Goal: Check status: Check status

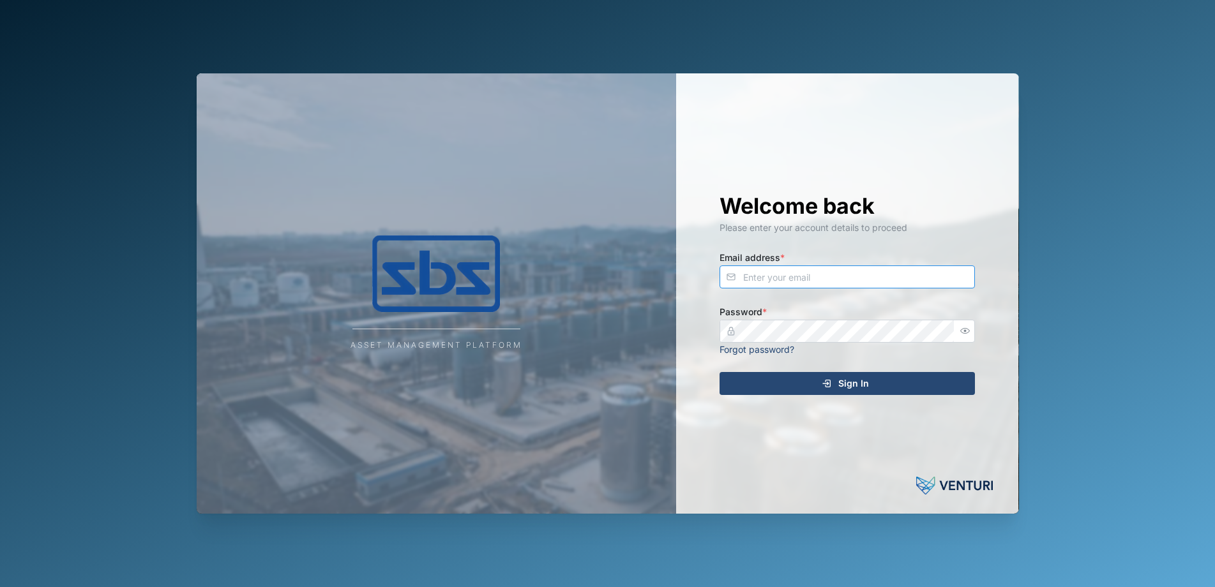
type input "[PERSON_NAME][EMAIL_ADDRESS][DOMAIN_NAME]"
click at [849, 380] on span "Sign In" at bounding box center [853, 384] width 31 height 22
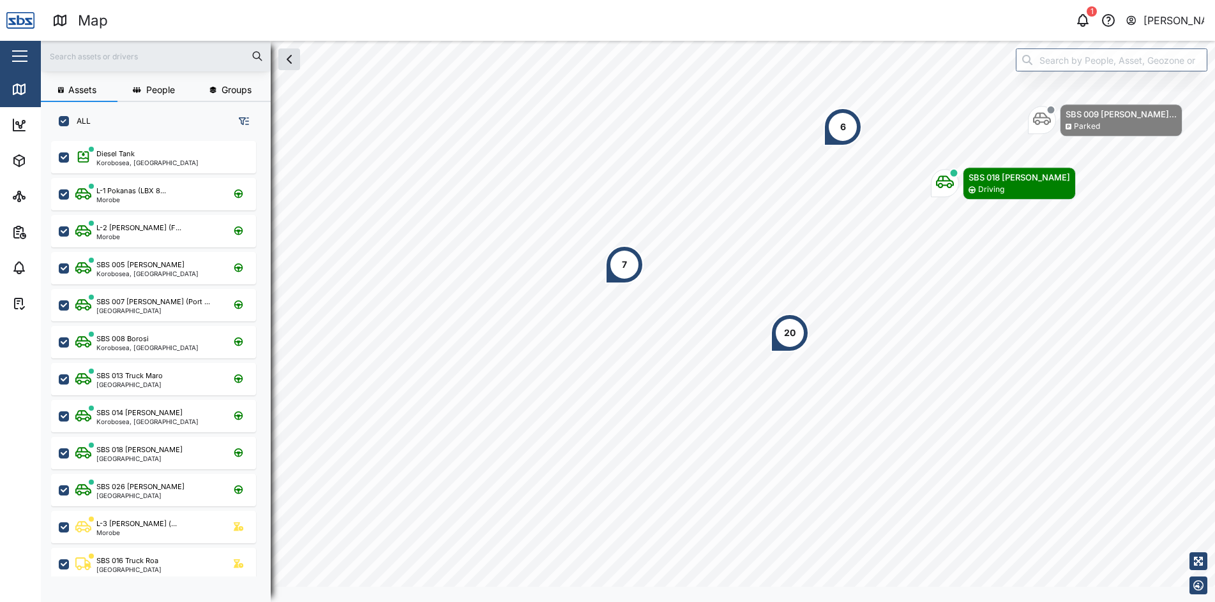
scroll to position [446, 200]
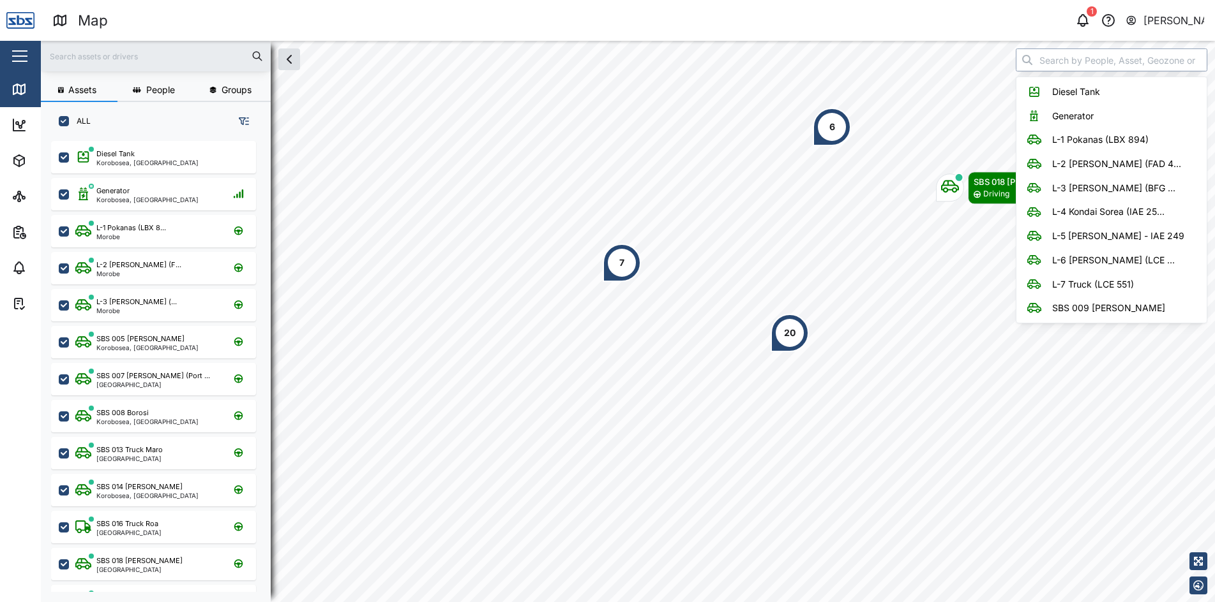
click at [1074, 62] on input "search" at bounding box center [1110, 60] width 191 height 23
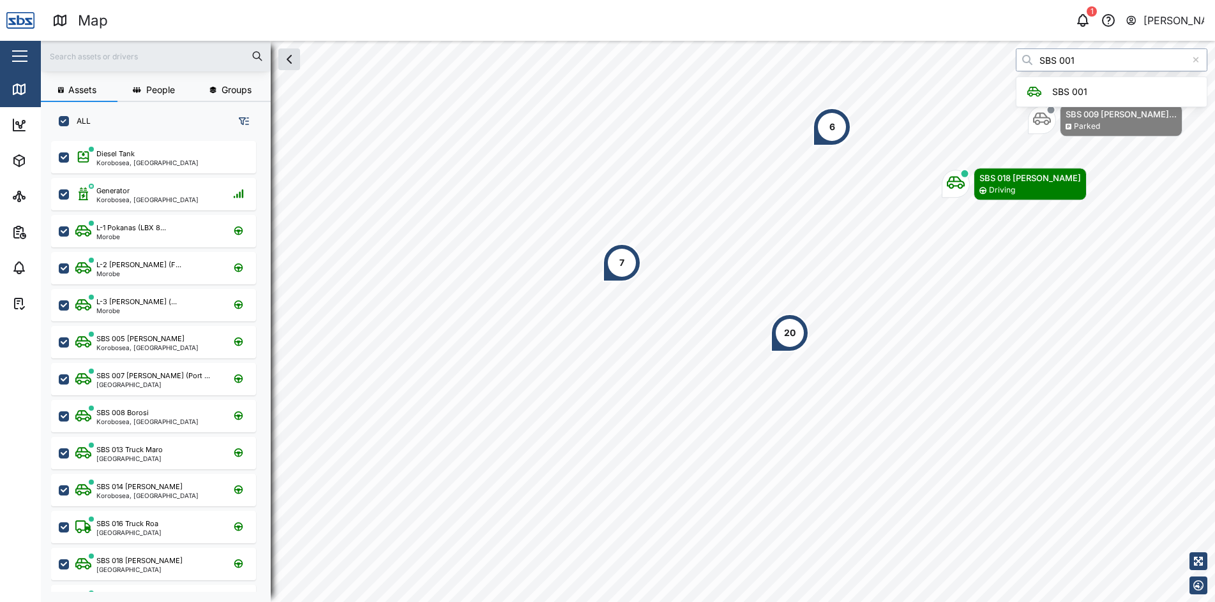
type input "SBS 001"
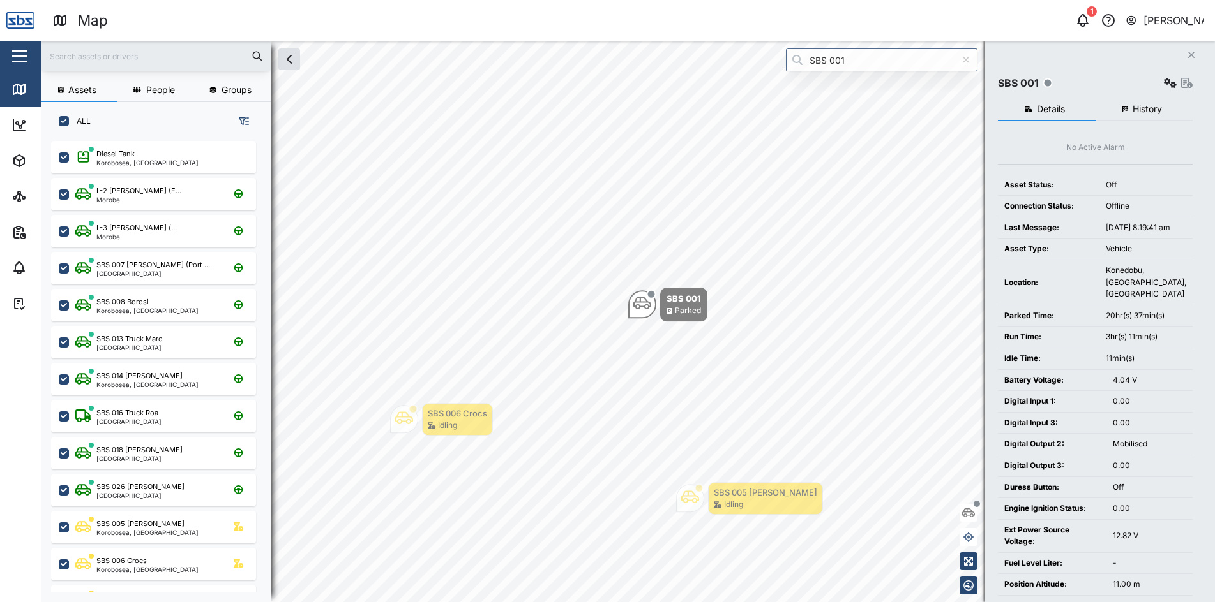
click at [1160, 109] on span "History" at bounding box center [1146, 109] width 29 height 9
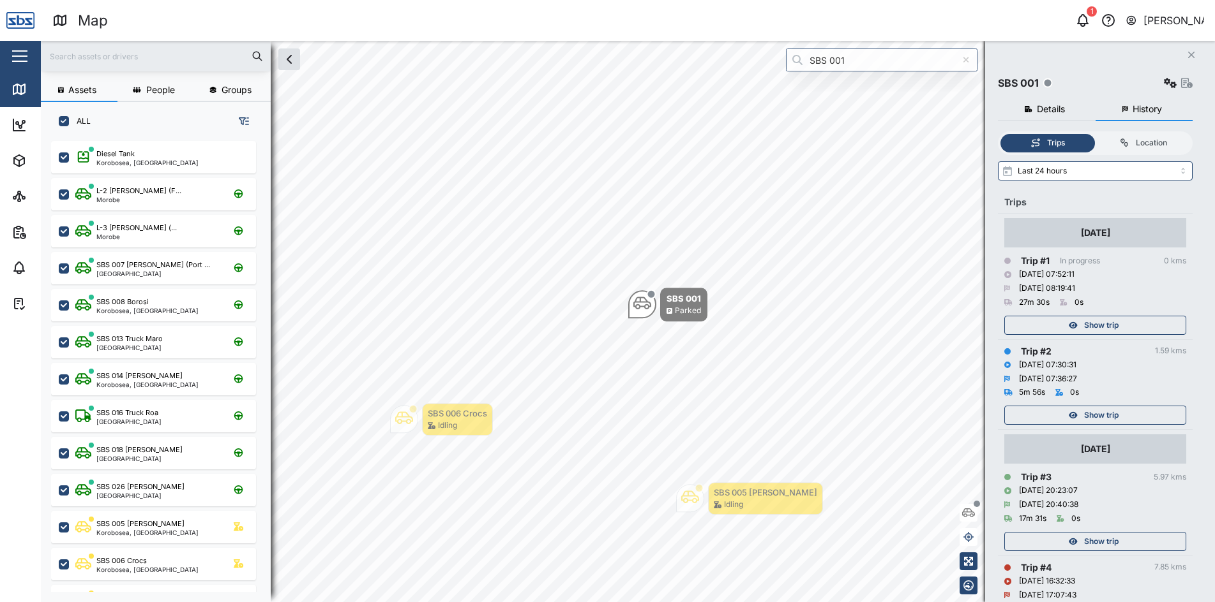
click at [1092, 415] on span "Show trip" at bounding box center [1101, 416] width 34 height 18
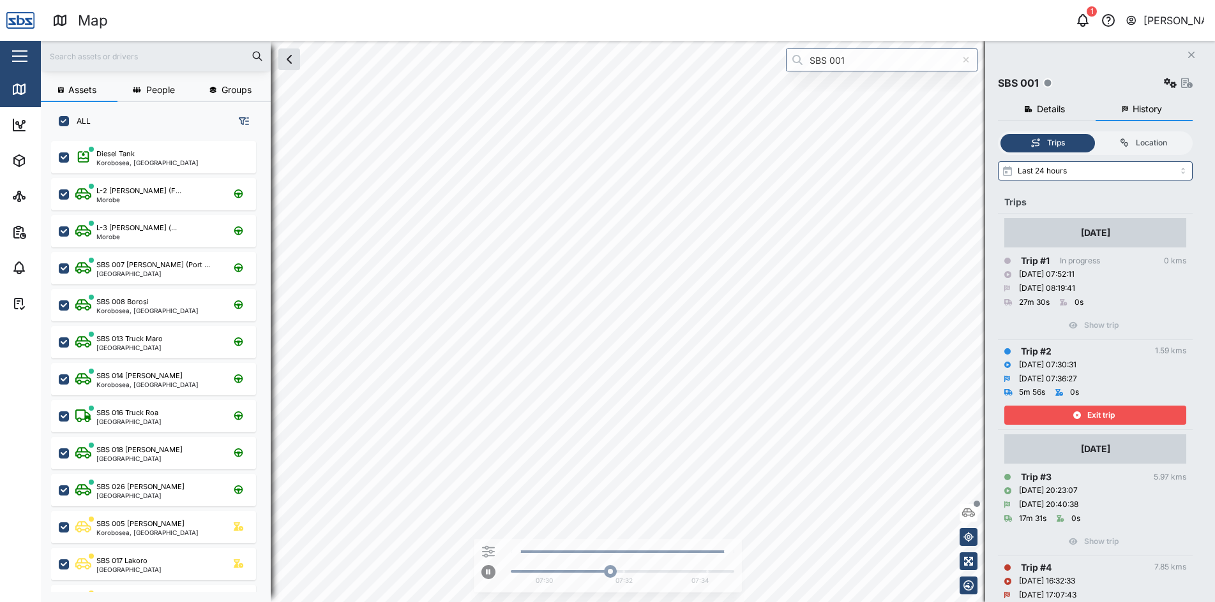
click at [1092, 415] on span "Exit trip" at bounding box center [1100, 416] width 27 height 18
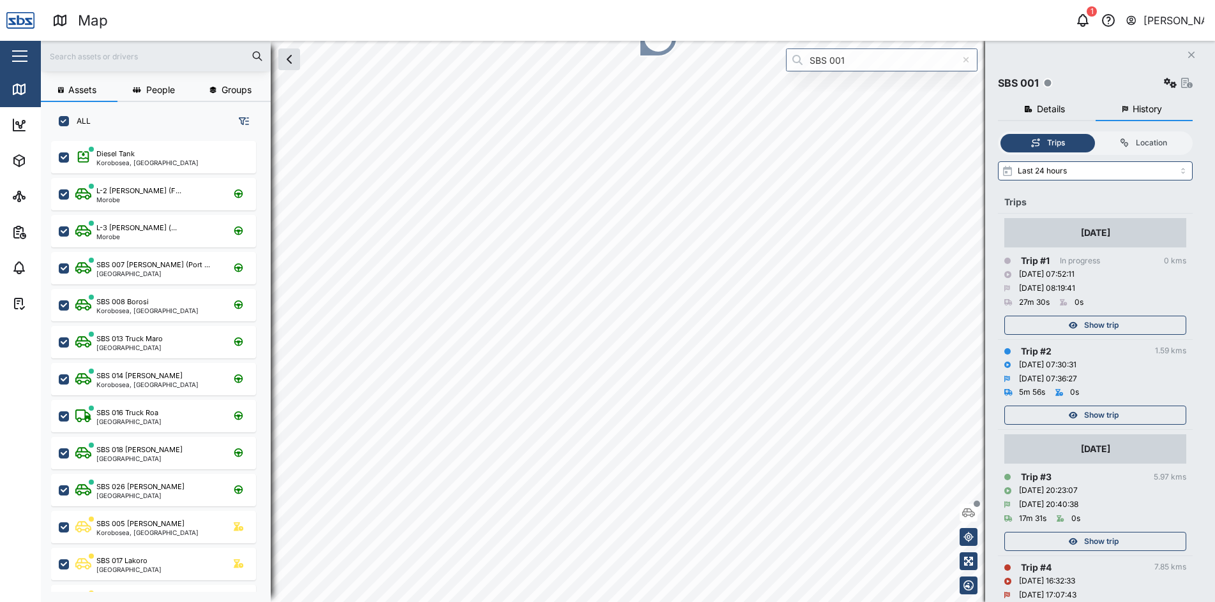
click at [1091, 322] on span "Show trip" at bounding box center [1101, 326] width 34 height 18
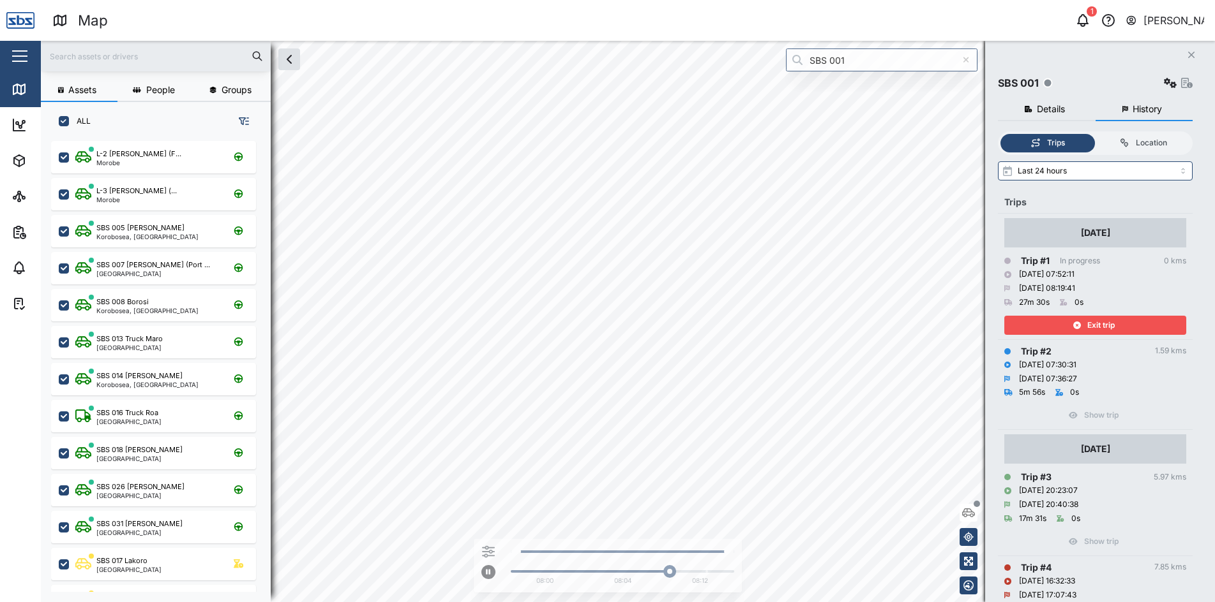
click at [1109, 322] on span "Exit trip" at bounding box center [1100, 326] width 27 height 18
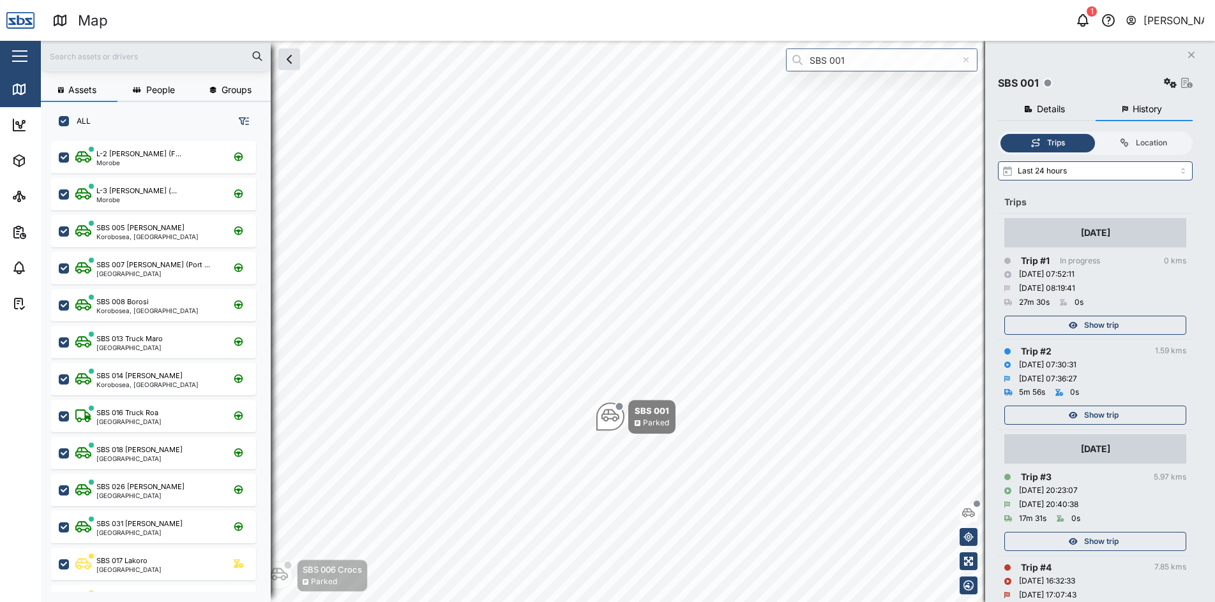
click at [1192, 57] on icon "Close" at bounding box center [1191, 55] width 8 height 10
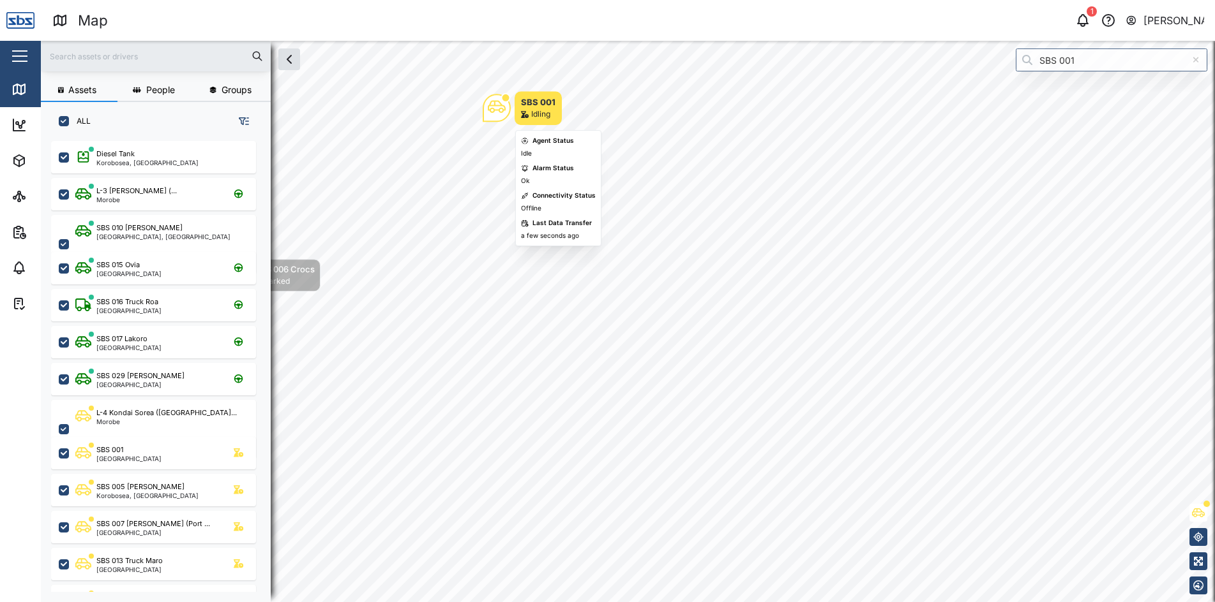
click at [497, 107] on icon "Map marker" at bounding box center [497, 107] width 18 height 18
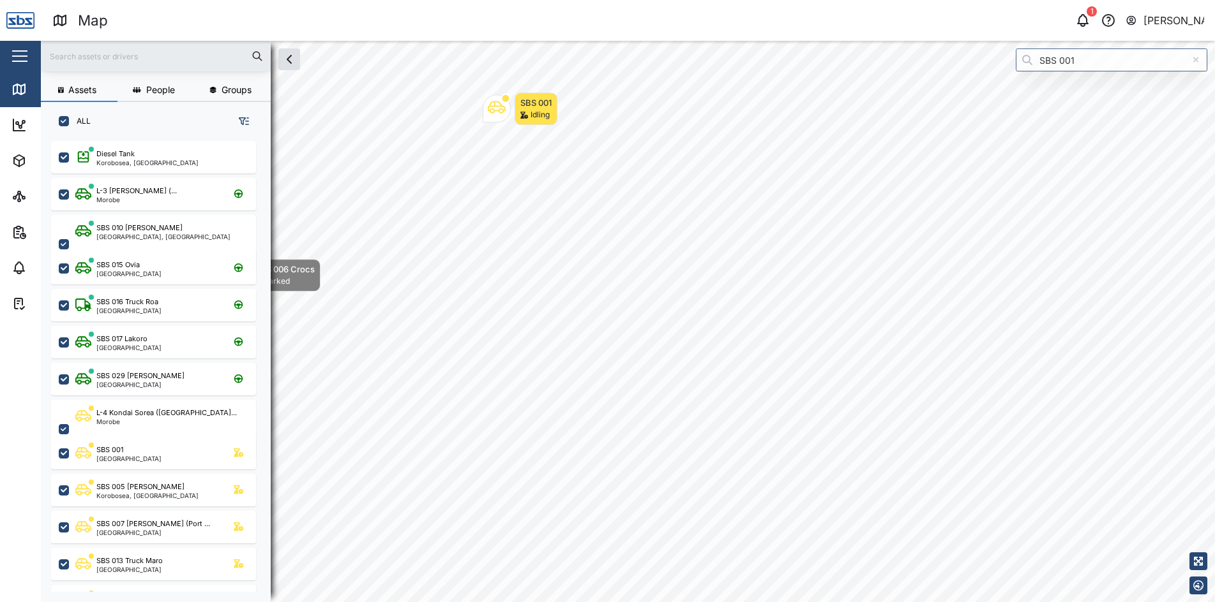
click at [497, 107] on icon "Map marker" at bounding box center [497, 107] width 18 height 18
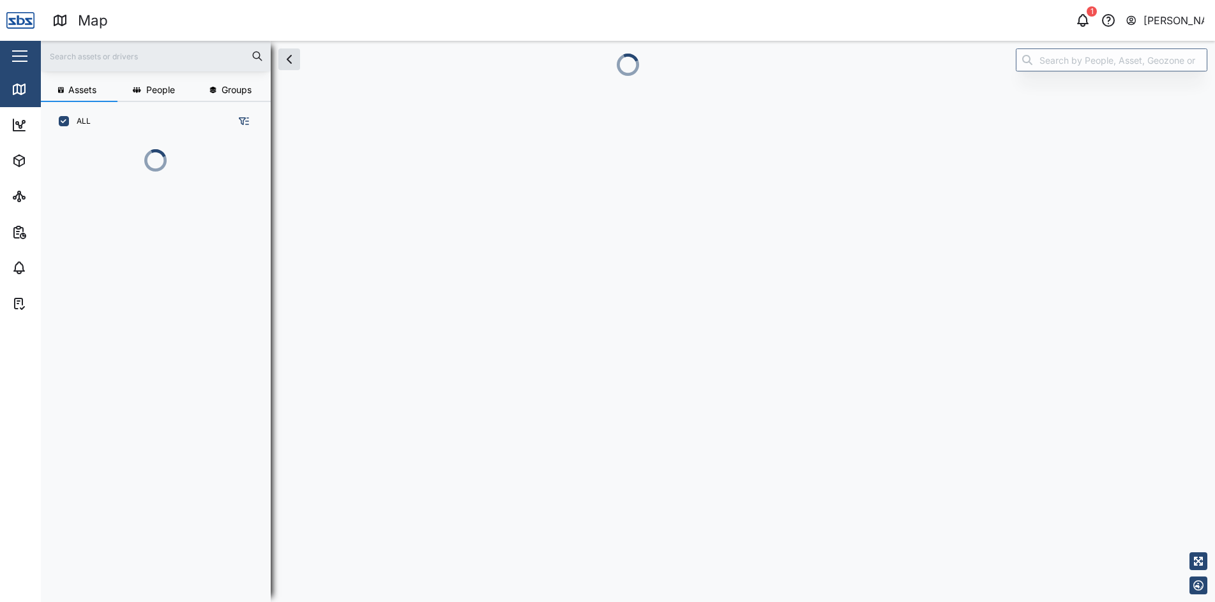
scroll to position [446, 200]
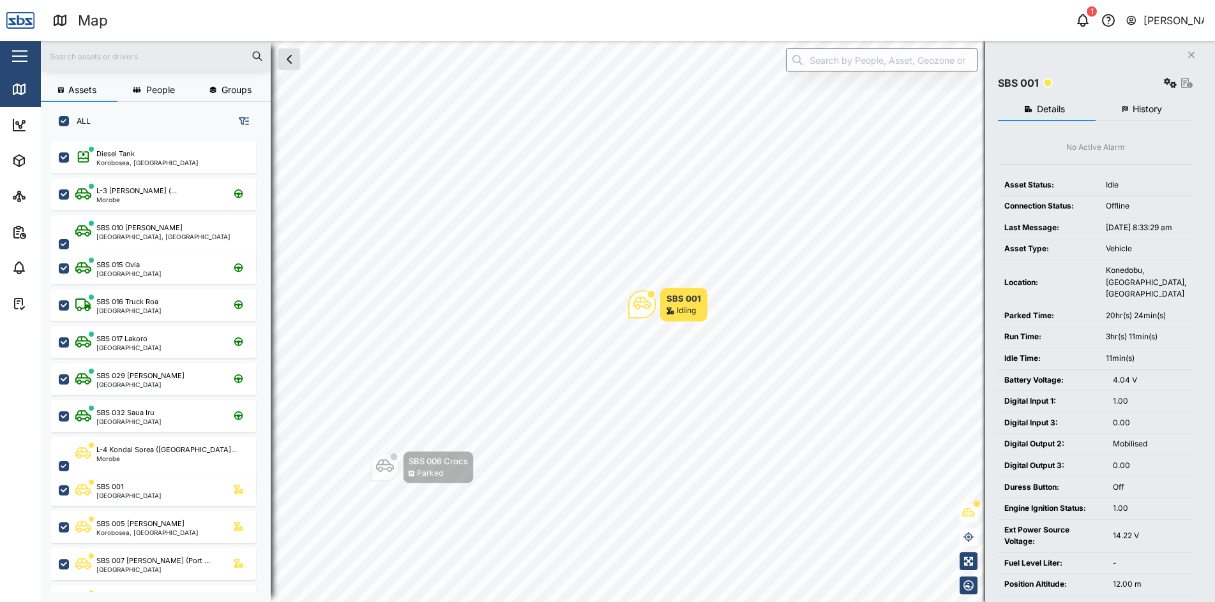
click at [1145, 112] on span "History" at bounding box center [1146, 109] width 29 height 9
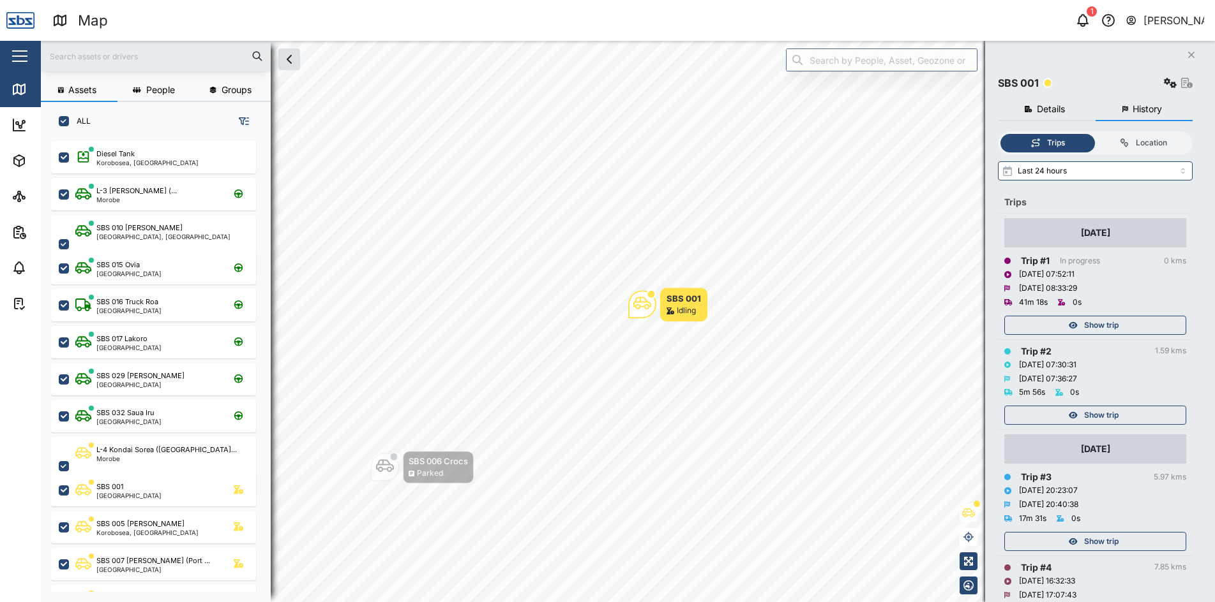
click at [1117, 329] on span "Show trip" at bounding box center [1101, 326] width 34 height 18
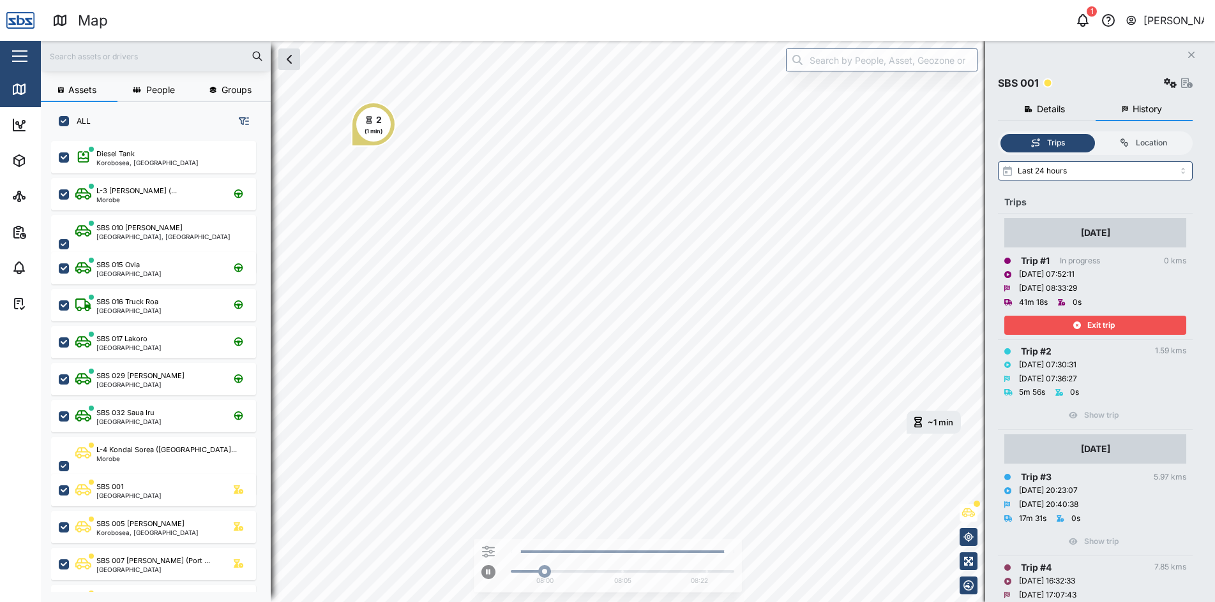
click at [1117, 329] on div "Exit trip" at bounding box center [1093, 326] width 166 height 18
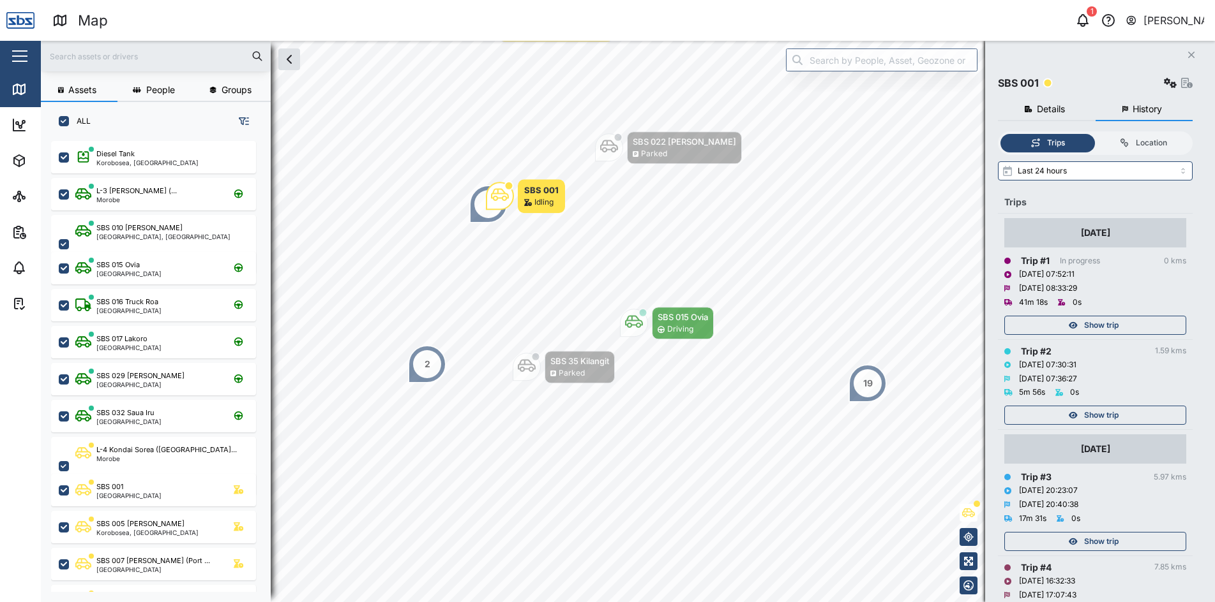
click at [1192, 55] on icon "Close" at bounding box center [1191, 55] width 8 height 10
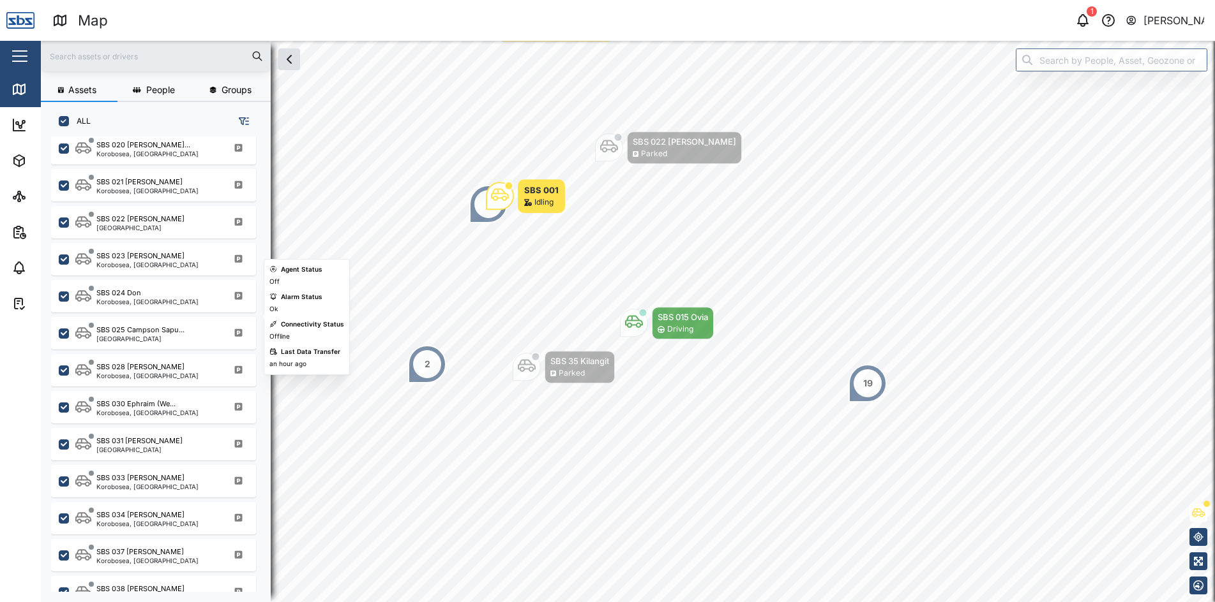
scroll to position [1056, 0]
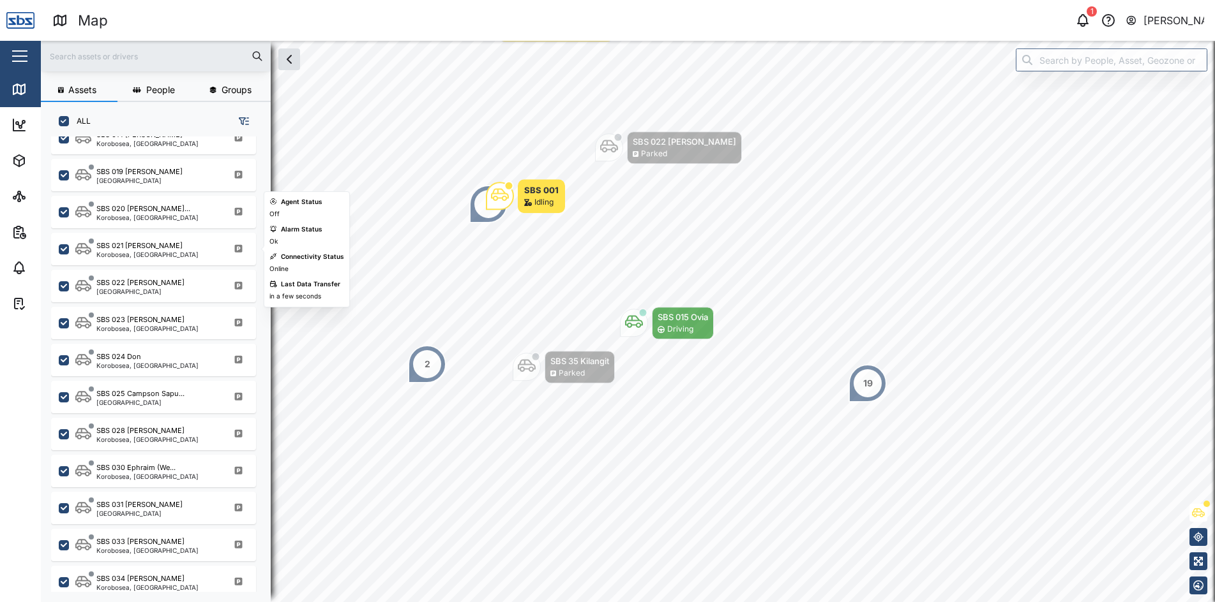
click at [158, 257] on div "Korobosea, [GEOGRAPHIC_DATA]" at bounding box center [147, 254] width 102 height 6
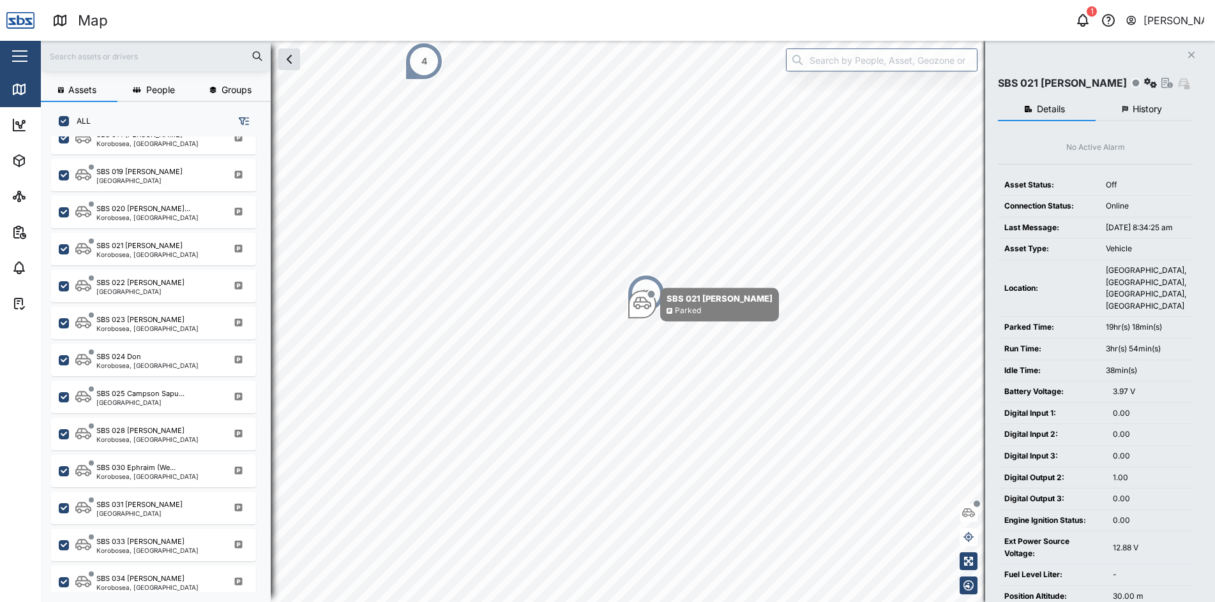
click at [1162, 111] on span "History" at bounding box center [1146, 109] width 29 height 9
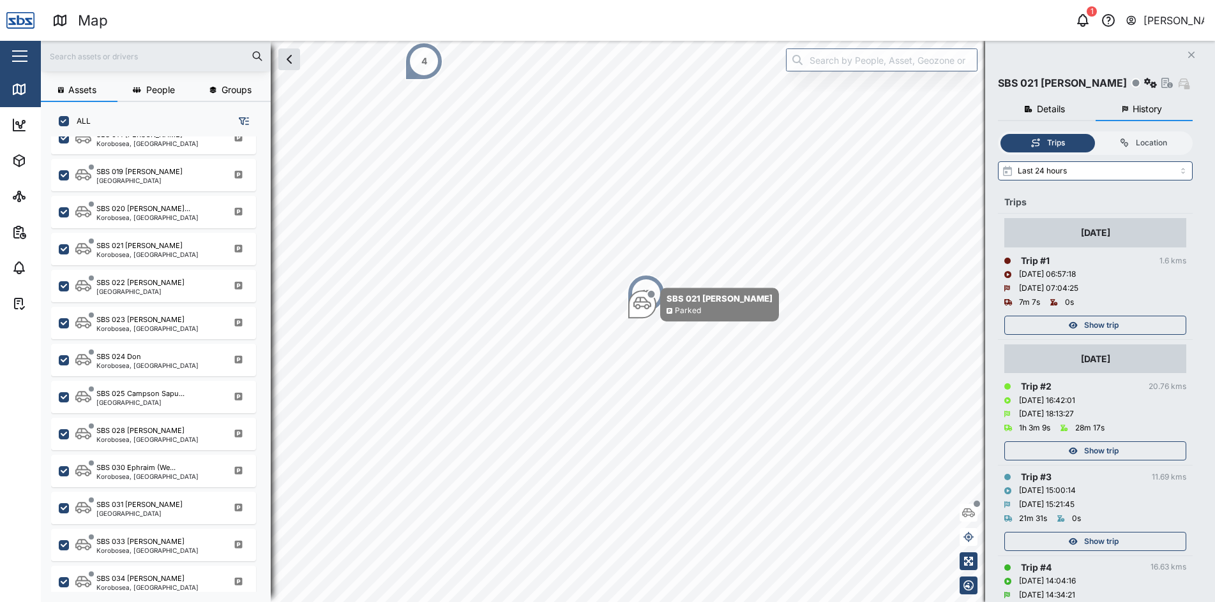
click at [1118, 332] on span "Show trip" at bounding box center [1101, 326] width 34 height 18
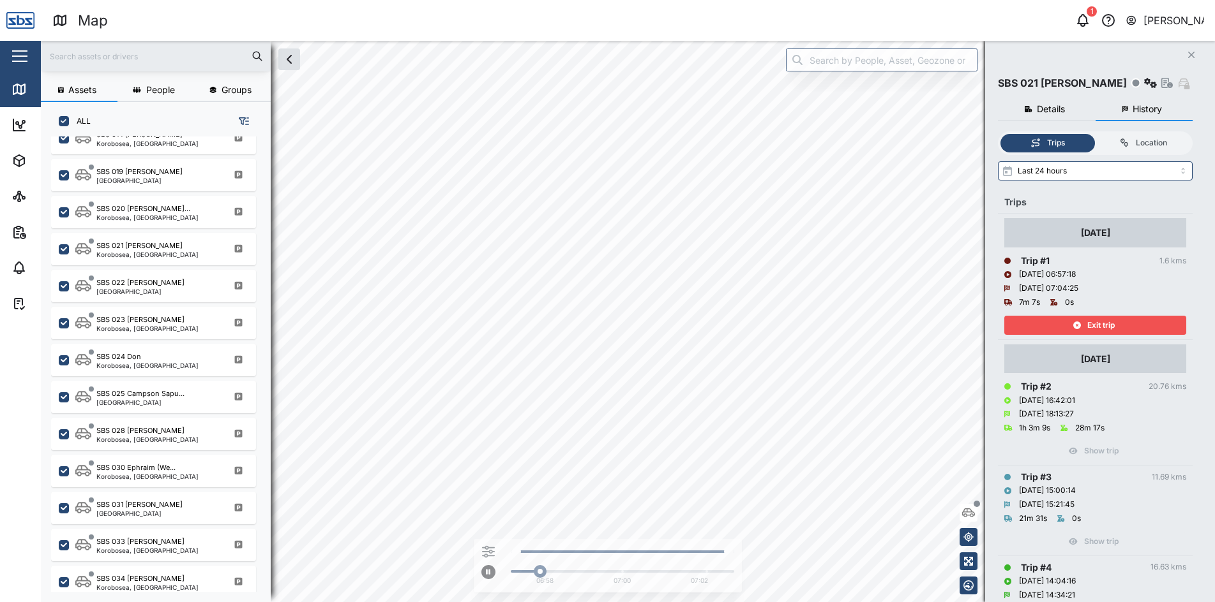
click at [1118, 332] on div "Exit trip" at bounding box center [1093, 326] width 166 height 18
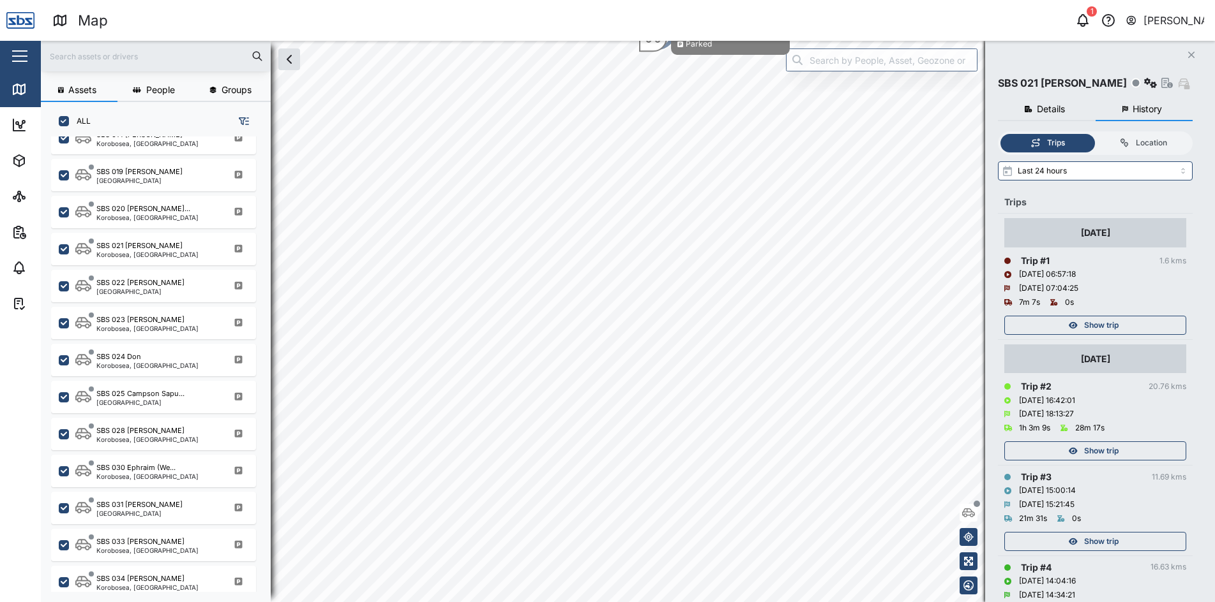
click at [1114, 451] on span "Show trip" at bounding box center [1101, 451] width 34 height 18
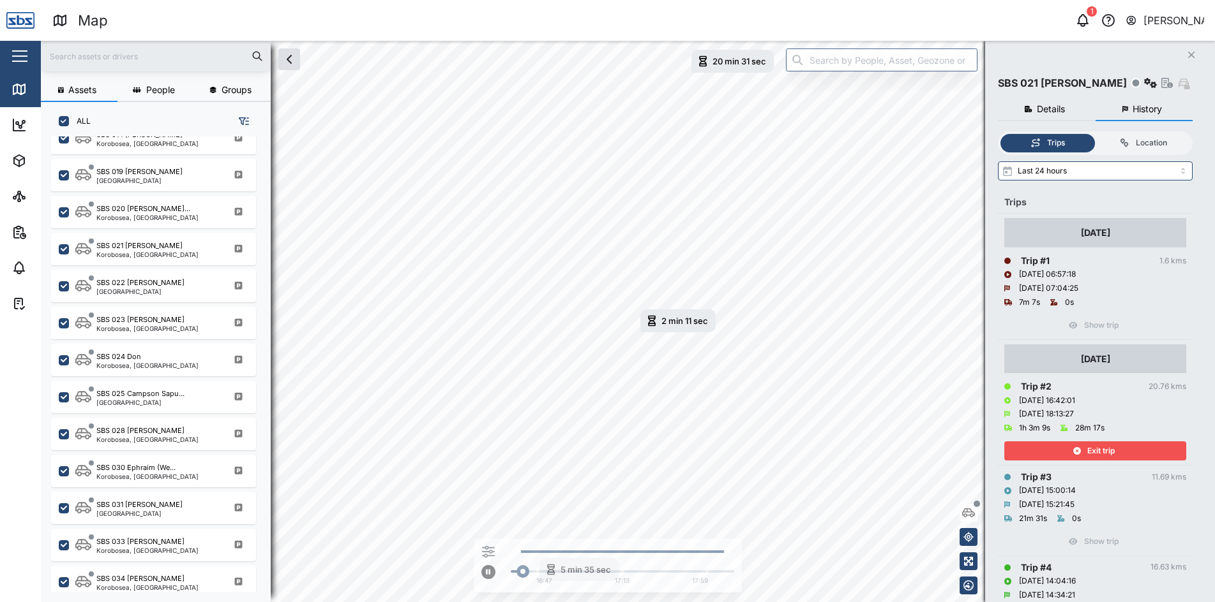
click at [1114, 451] on span "Exit trip" at bounding box center [1100, 451] width 27 height 18
